Goal: Transaction & Acquisition: Subscribe to service/newsletter

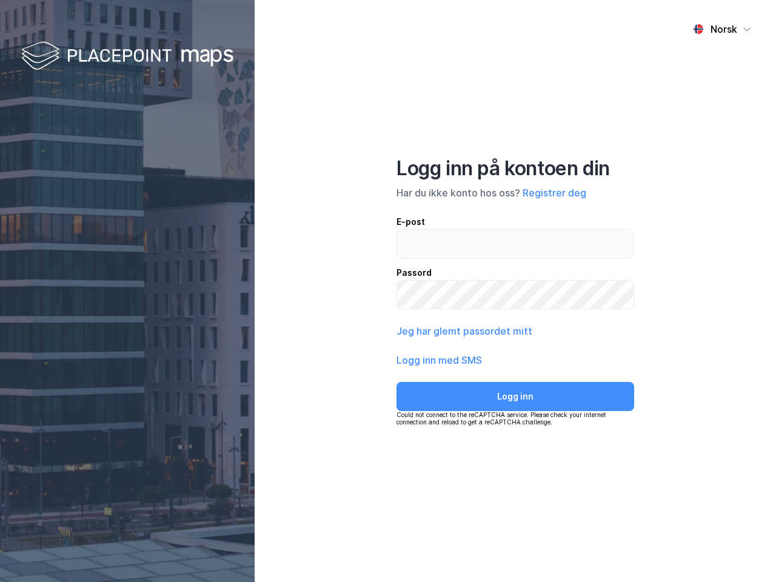
click at [388, 291] on div "Norsk Logg inn på kontoen din Har du ikke konto hos oss? Registrer deg E-post P…" at bounding box center [515, 291] width 521 height 582
click at [127, 56] on img at bounding box center [127, 57] width 212 height 36
click at [722, 29] on div "Norsk" at bounding box center [723, 29] width 27 height 15
click at [554, 193] on button "Registrer deg" at bounding box center [554, 192] width 64 height 15
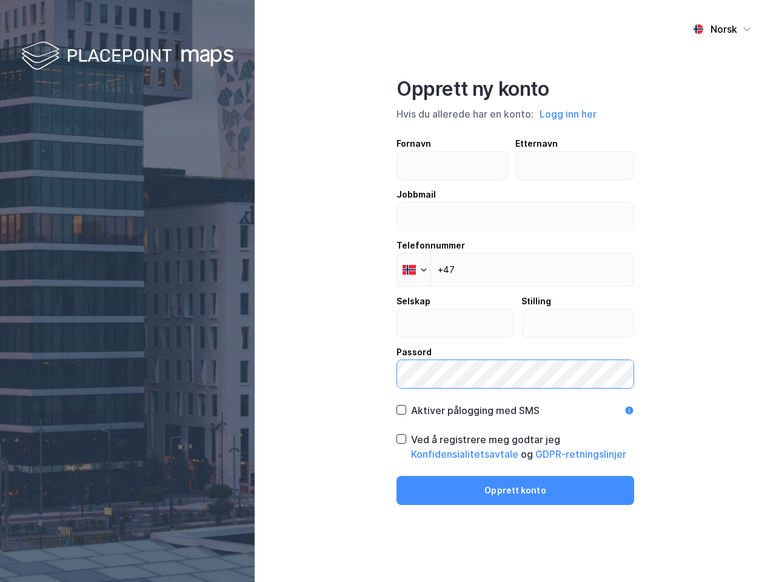
click at [439, 360] on label "Passord" at bounding box center [515, 367] width 238 height 44
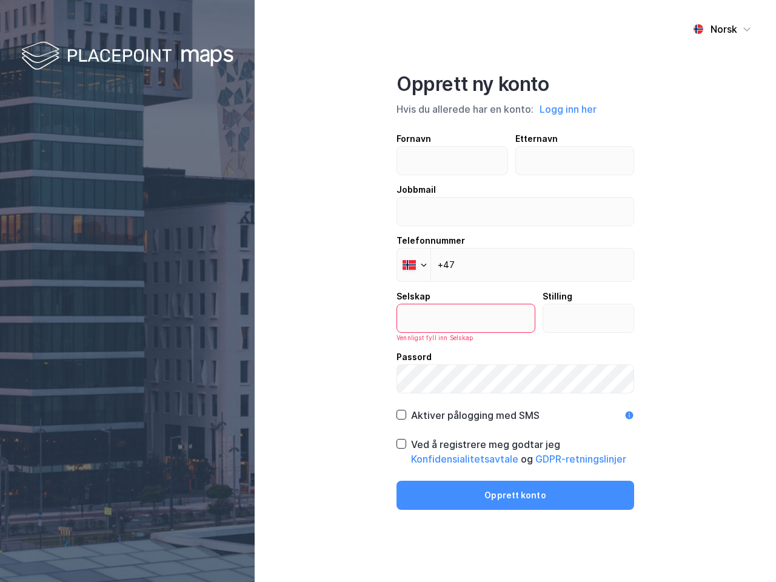
click at [515, 396] on div "Opprett ny konto Hvis du allerede har en konto: Logg inn her Fornavn Etternavn …" at bounding box center [515, 291] width 238 height 438
